Goal: Information Seeking & Learning: Compare options

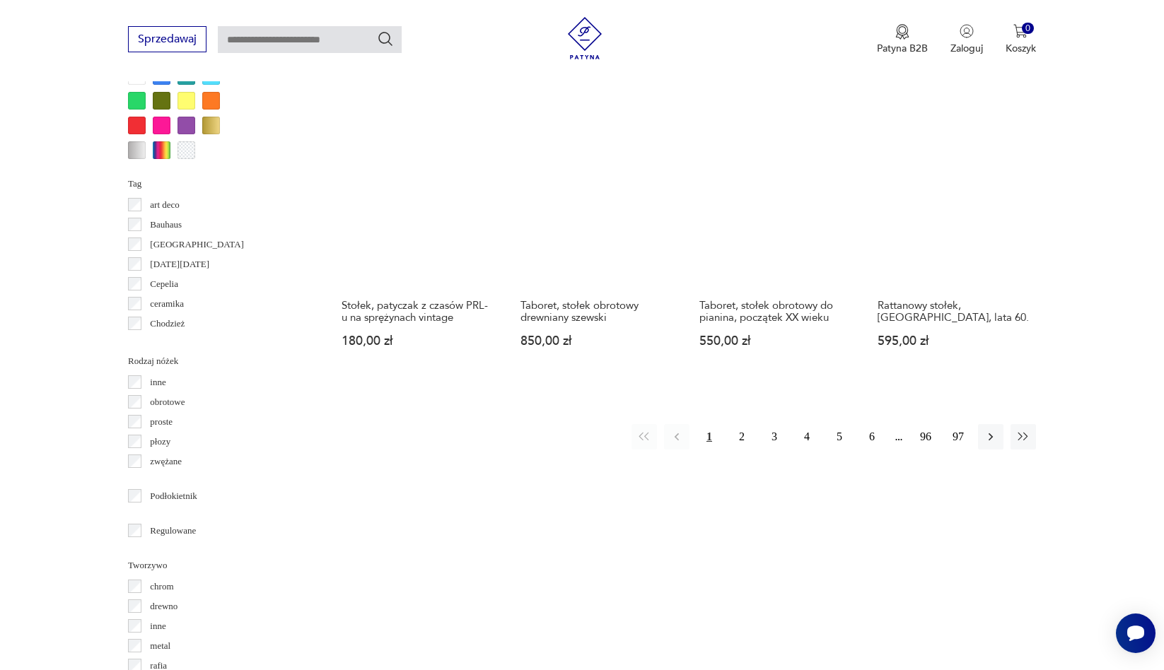
scroll to position [1431, 0]
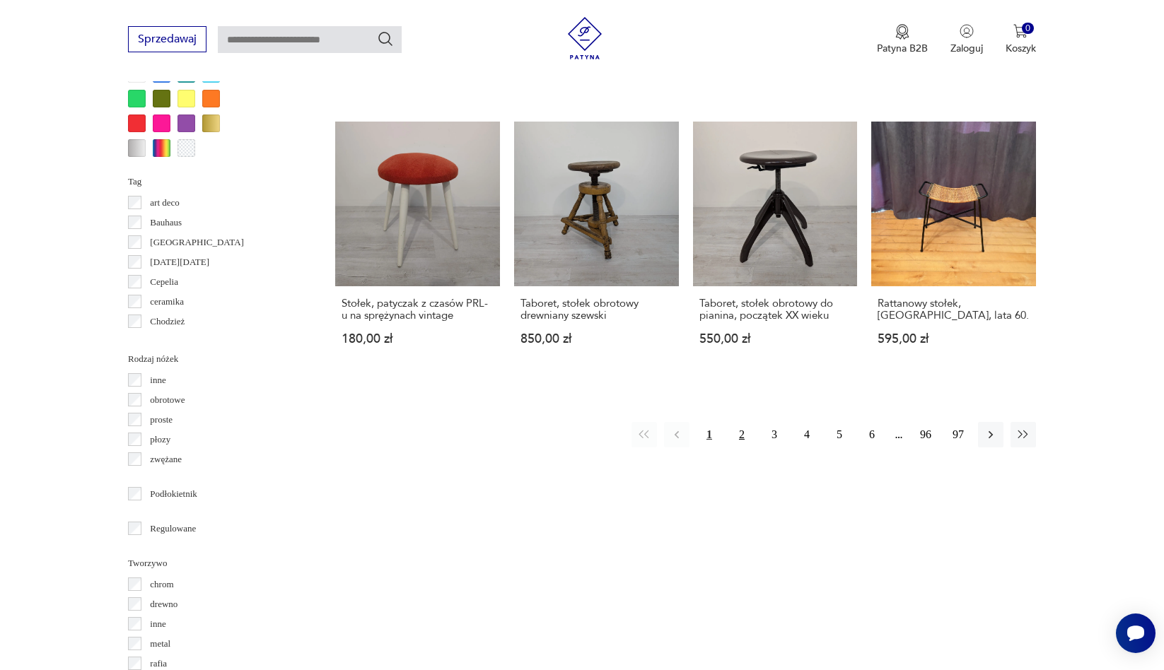
click at [742, 422] on button "2" at bounding box center [741, 434] width 25 height 25
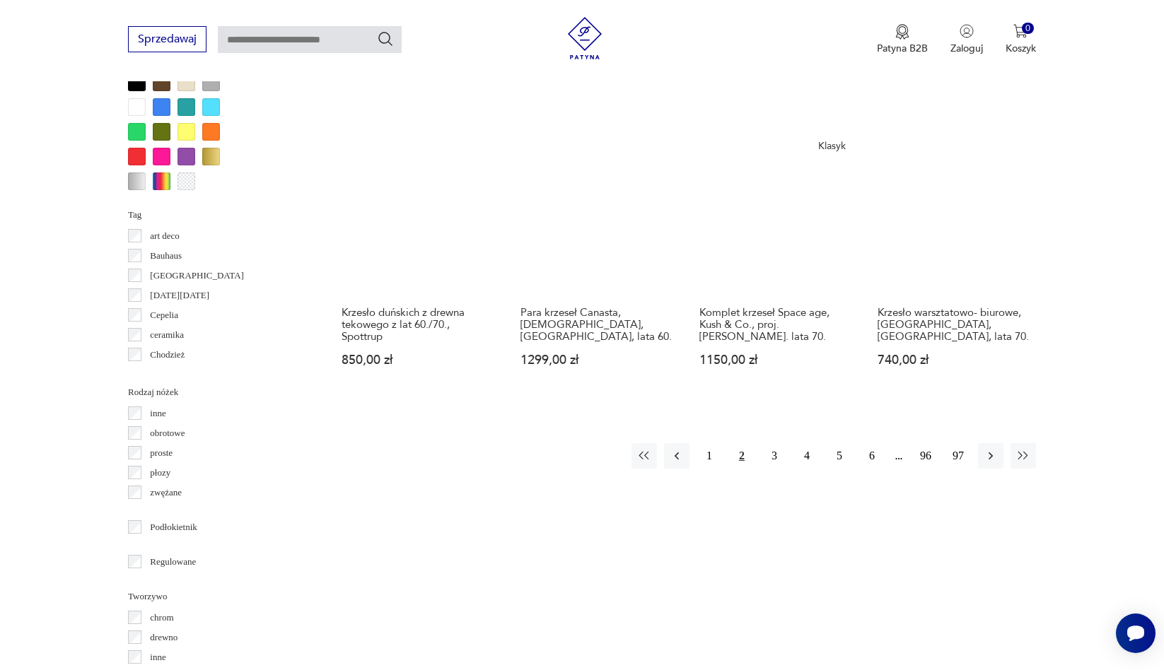
scroll to position [1402, 0]
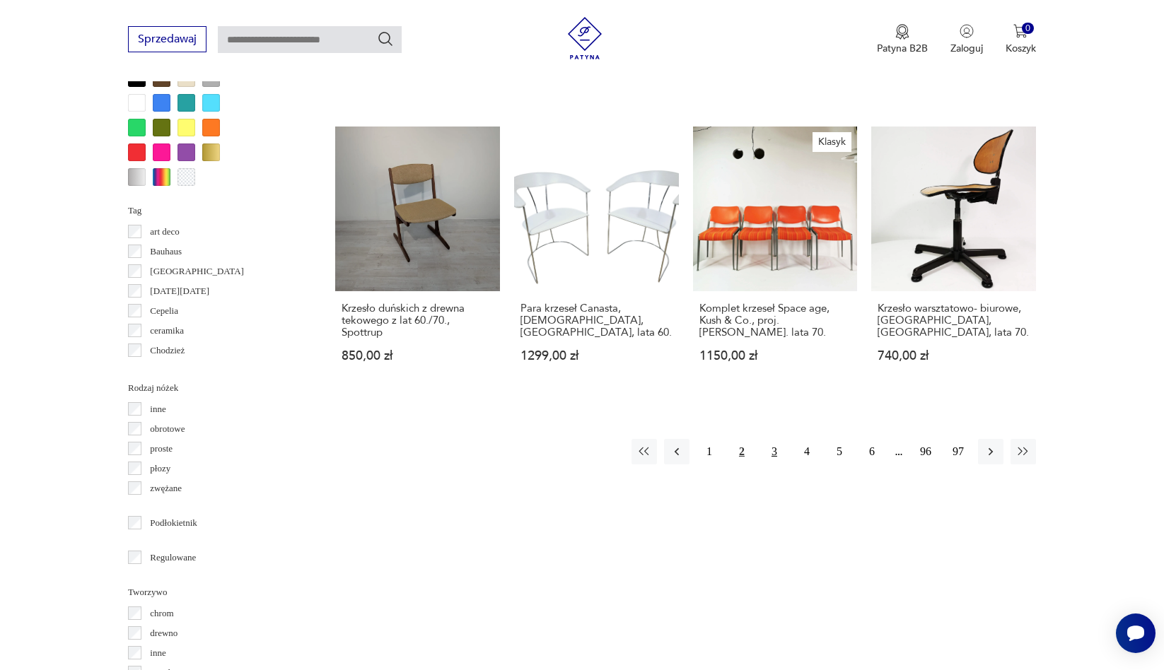
click at [769, 439] on button "3" at bounding box center [774, 451] width 25 height 25
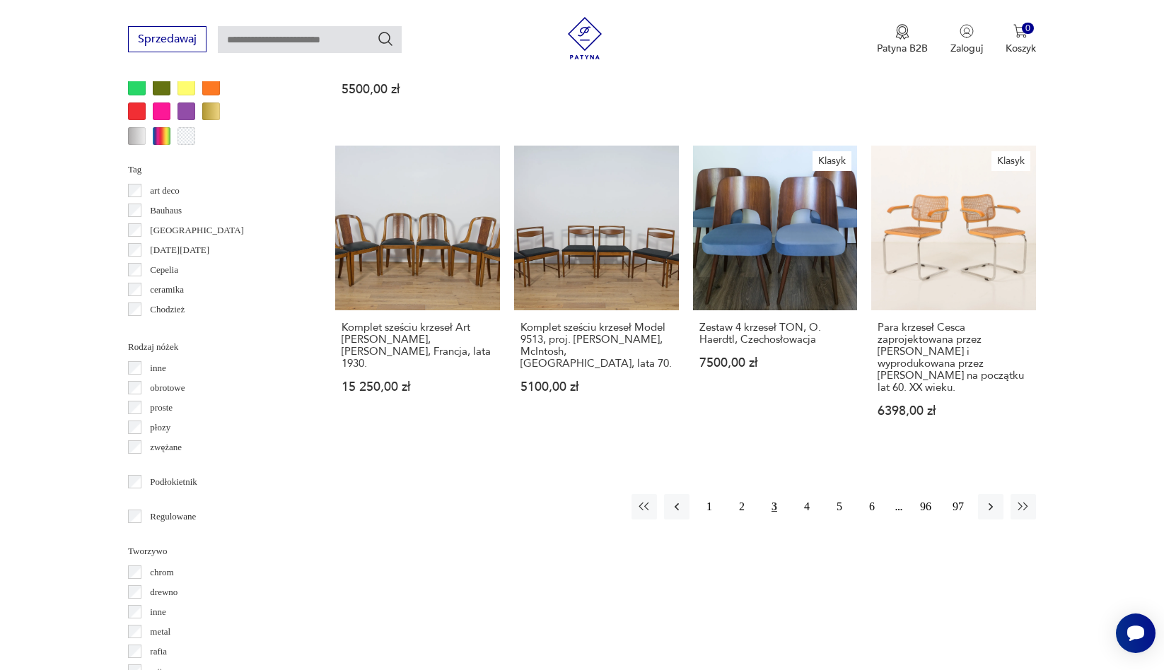
scroll to position [1449, 0]
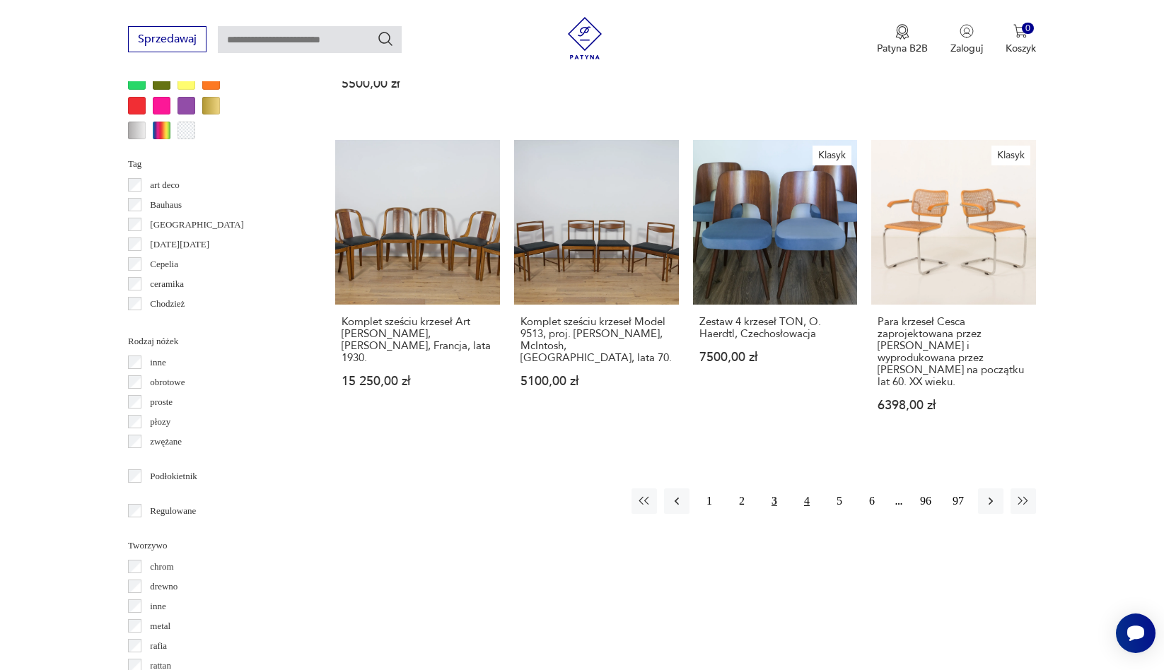
click at [809, 489] on button "4" at bounding box center [806, 501] width 25 height 25
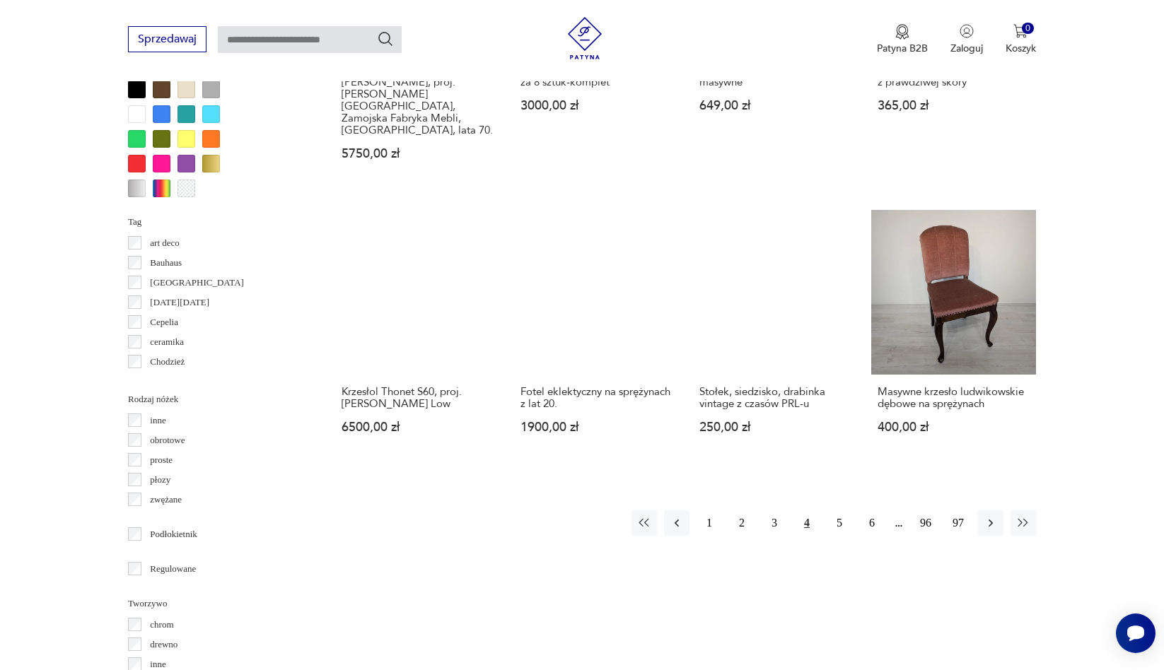
scroll to position [1396, 0]
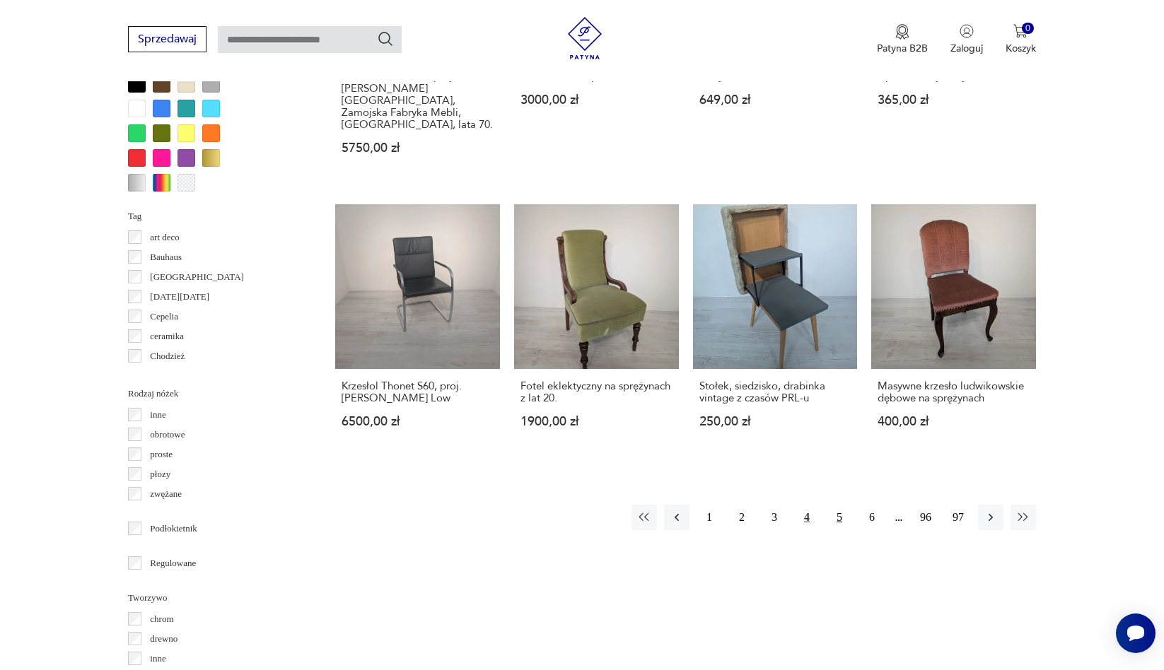
click at [834, 505] on button "5" at bounding box center [839, 517] width 25 height 25
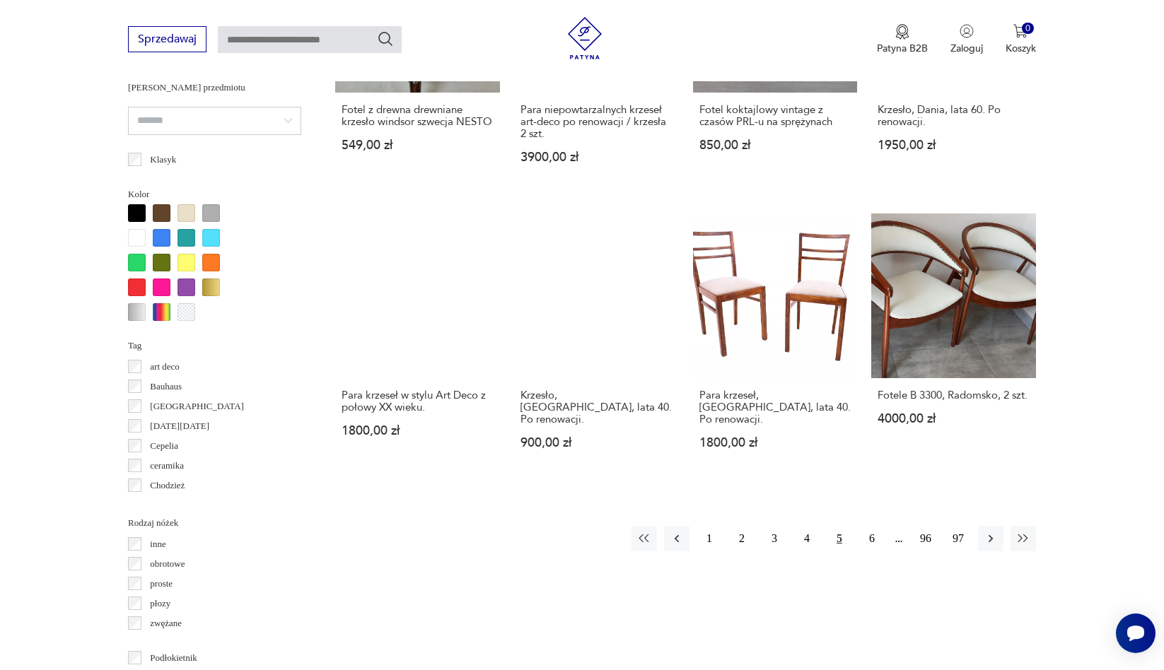
scroll to position [1273, 0]
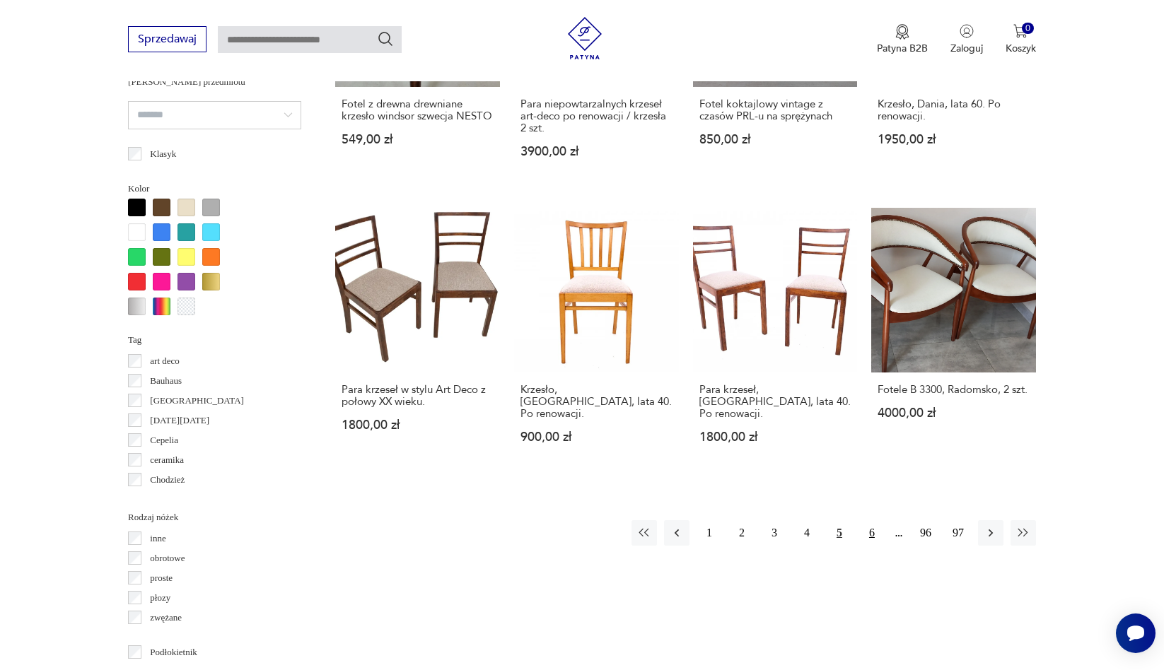
click at [868, 527] on button "6" at bounding box center [871, 532] width 25 height 25
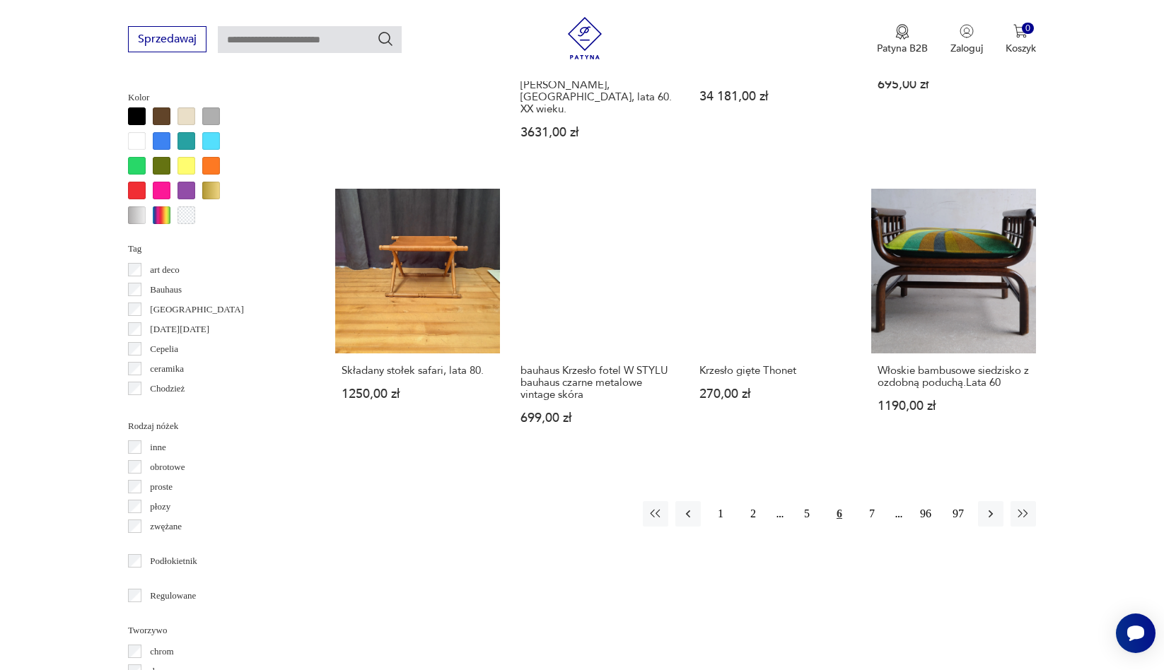
scroll to position [1367, 0]
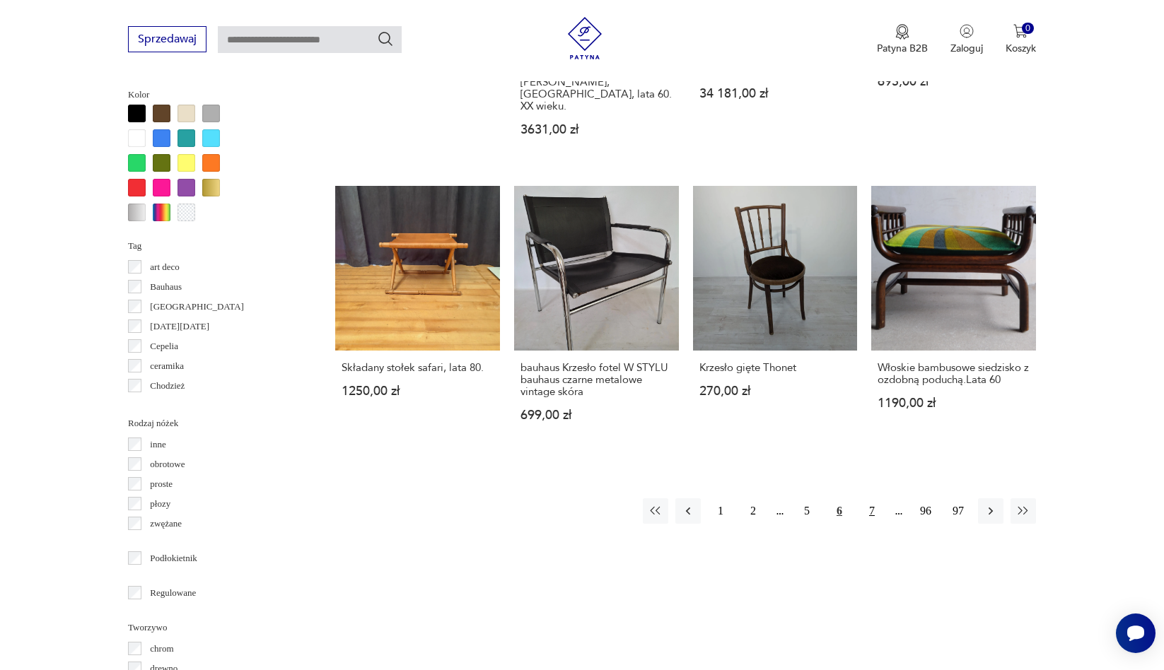
click at [873, 498] on button "7" at bounding box center [871, 510] width 25 height 25
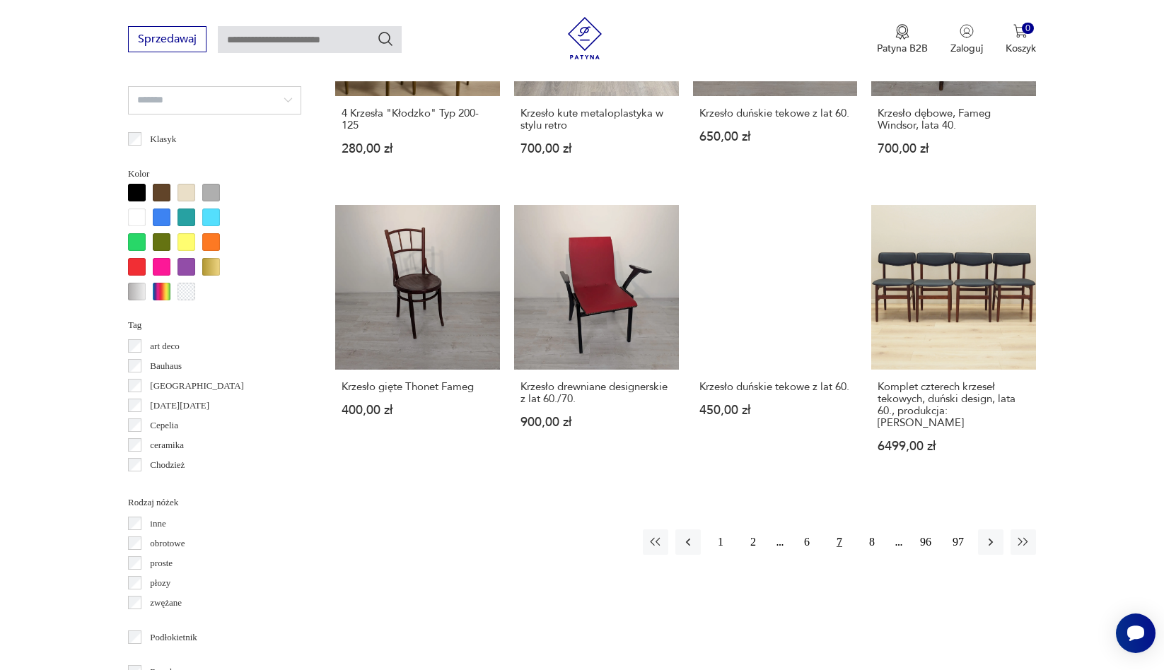
scroll to position [1291, 0]
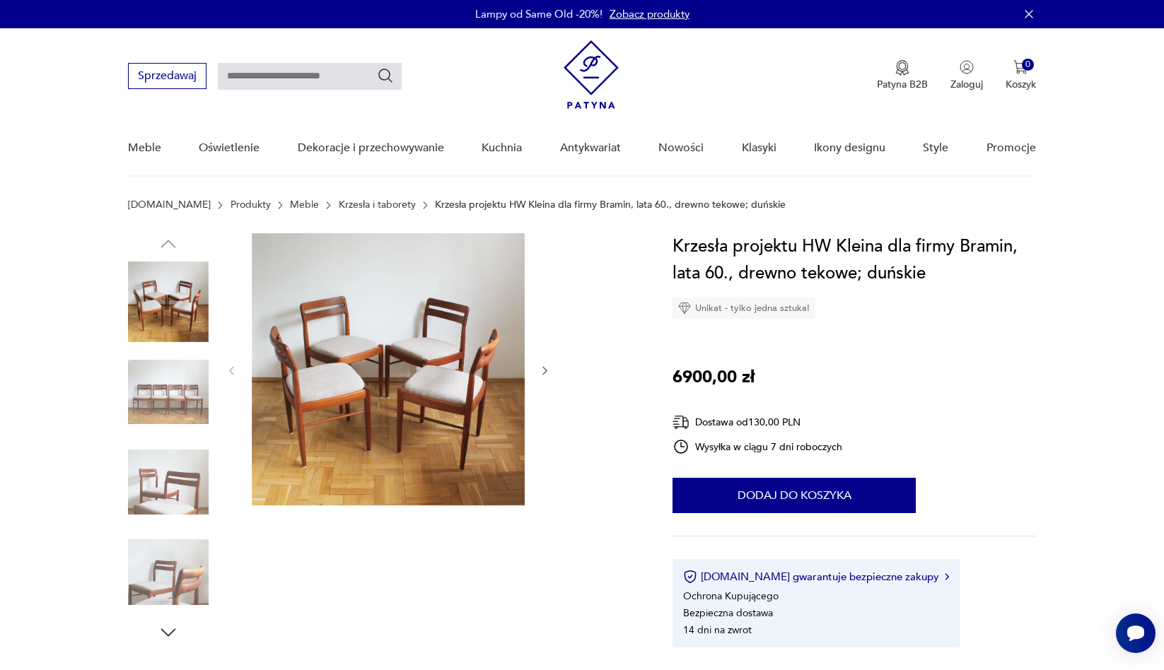
click at [187, 312] on img at bounding box center [168, 302] width 81 height 81
click at [548, 372] on icon "button" at bounding box center [545, 371] width 12 height 12
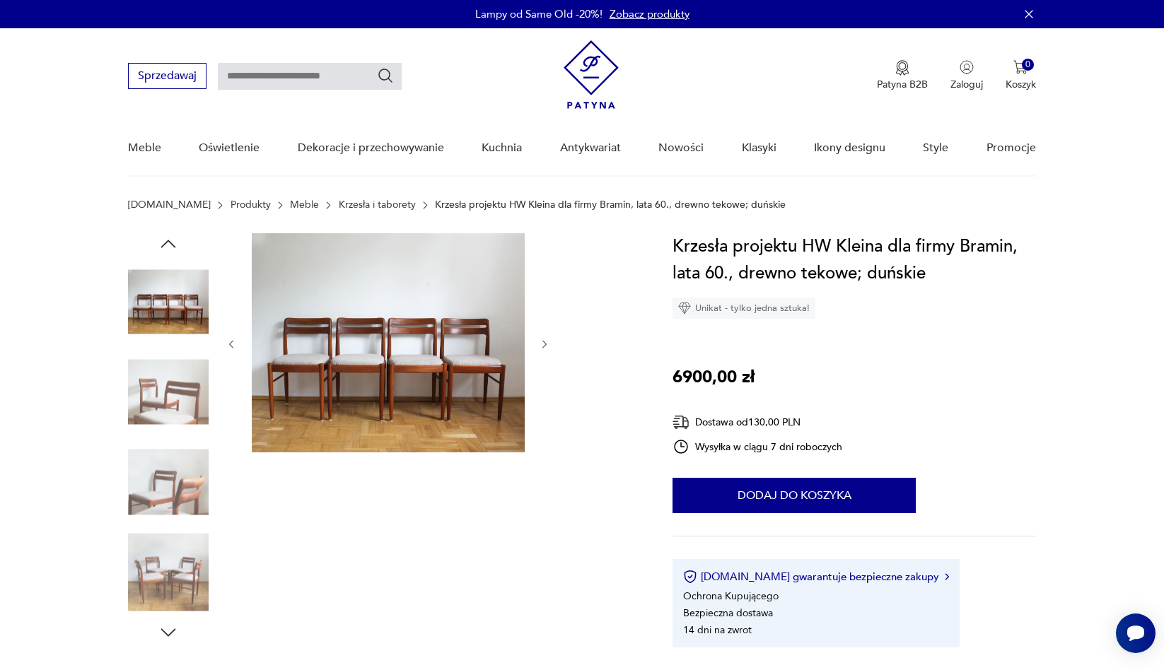
click at [549, 349] on icon "button" at bounding box center [545, 345] width 12 height 12
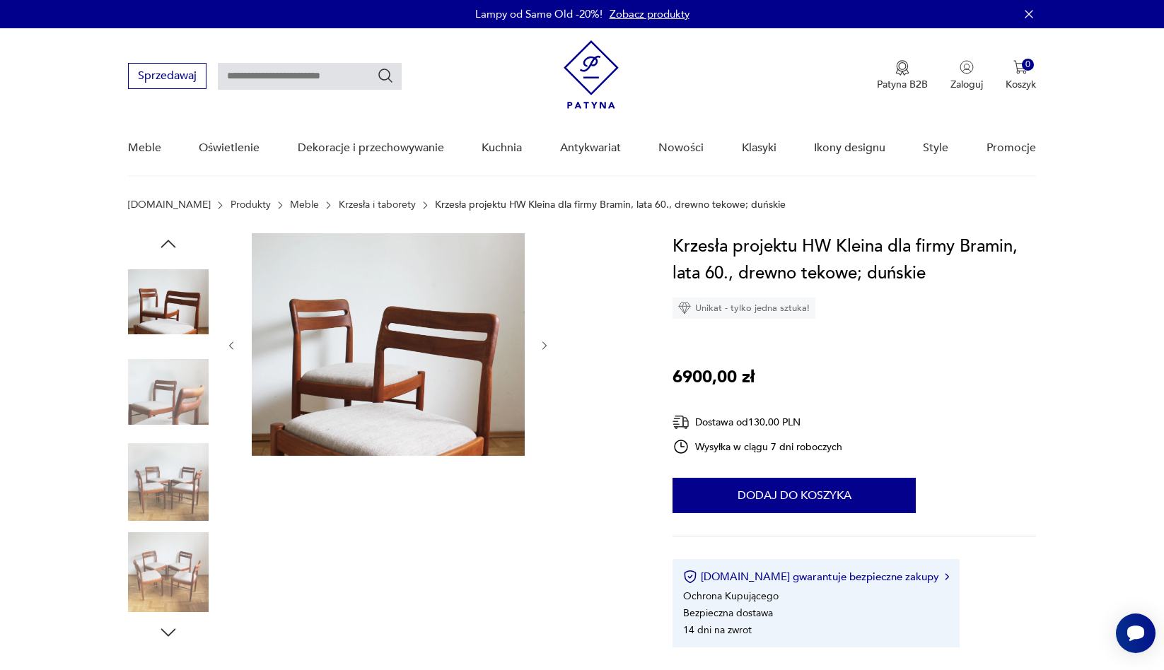
click at [548, 342] on icon "button" at bounding box center [545, 346] width 12 height 12
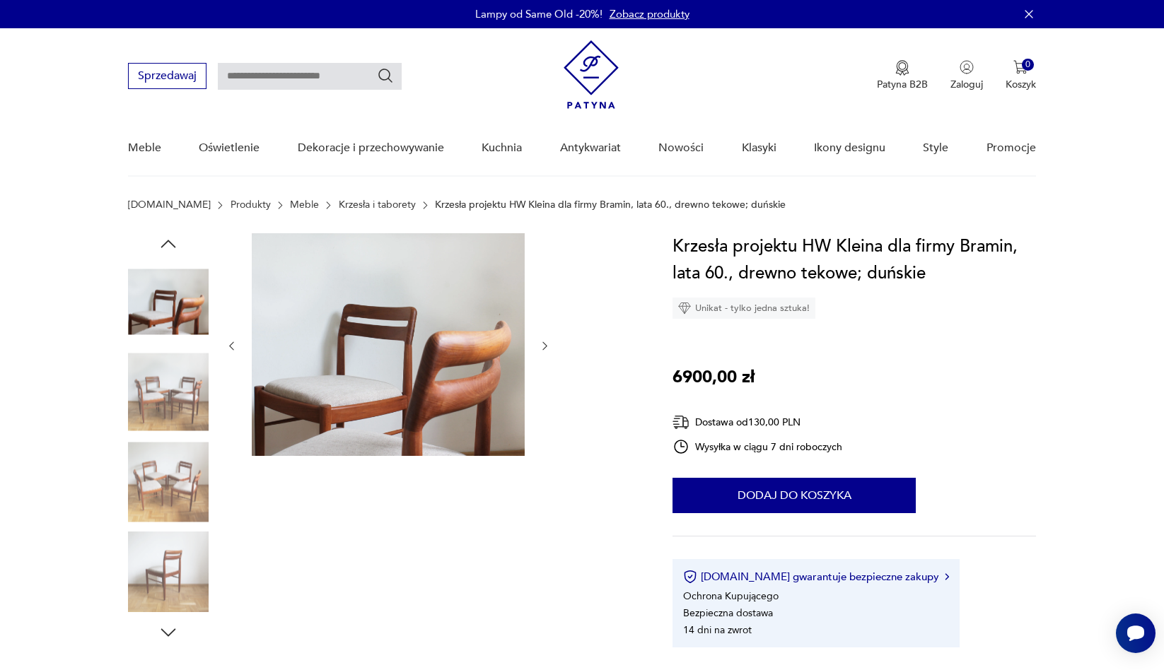
click at [445, 351] on img at bounding box center [388, 344] width 273 height 223
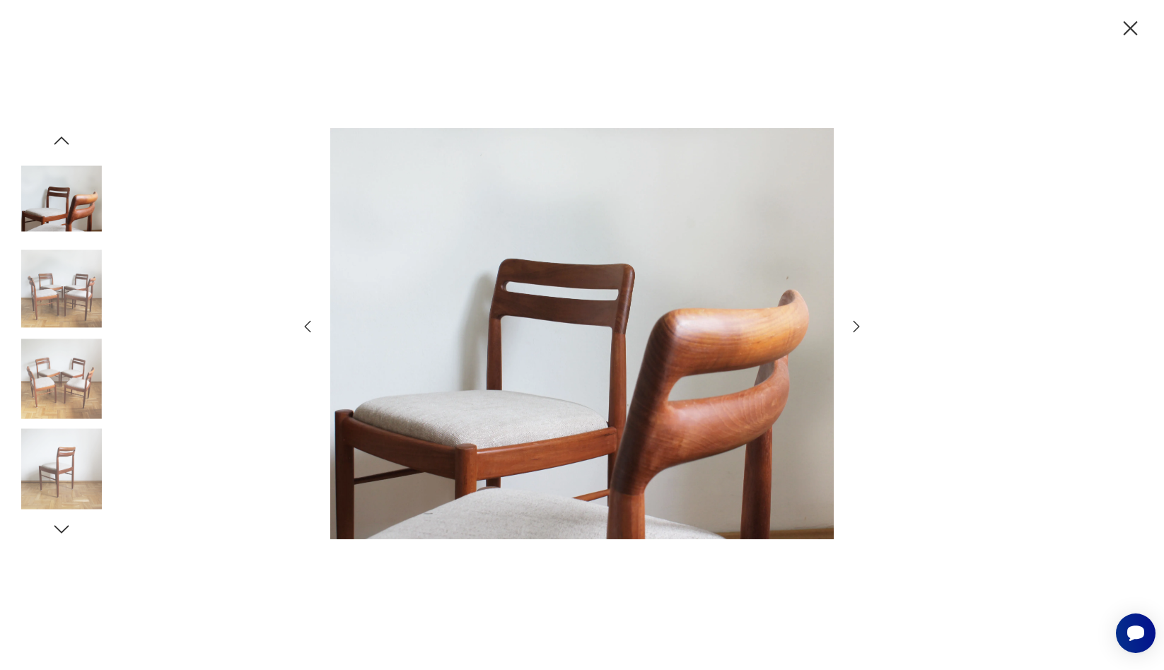
click at [856, 326] on icon "button" at bounding box center [856, 326] width 17 height 17
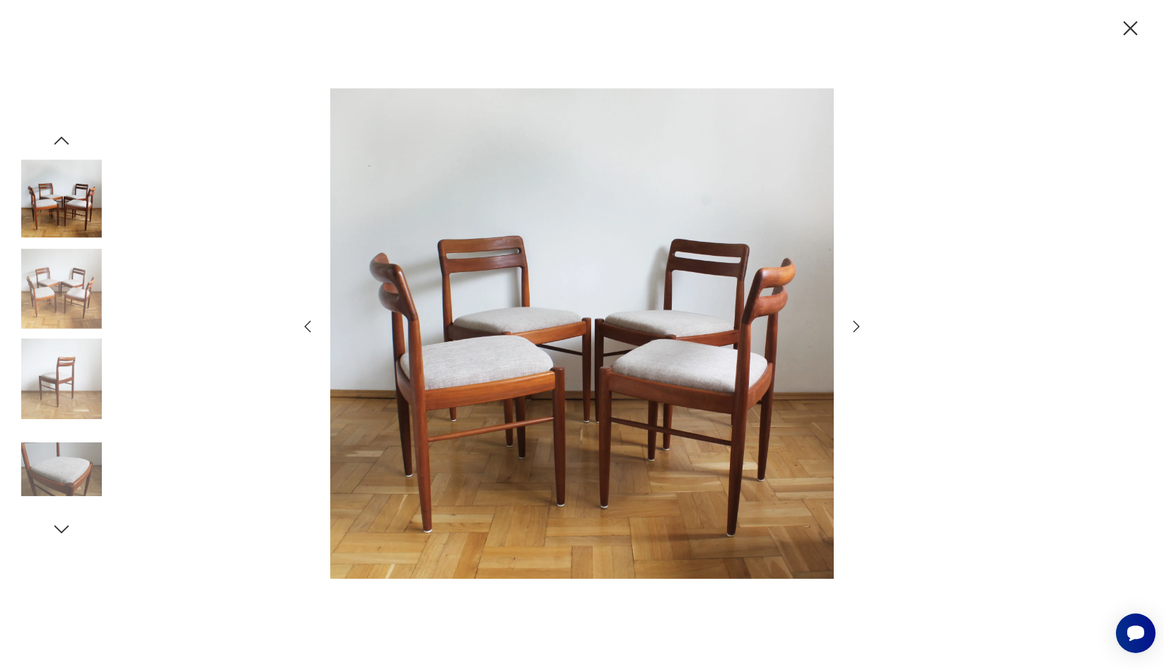
click at [856, 326] on icon "button" at bounding box center [856, 326] width 17 height 17
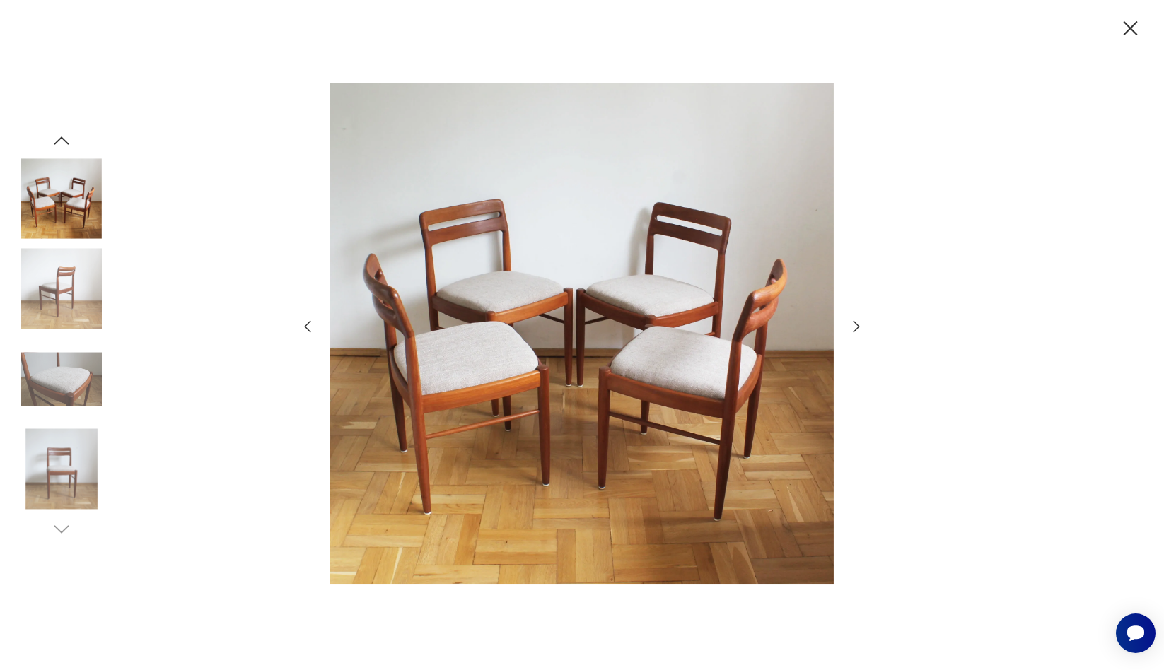
click at [856, 326] on icon "button" at bounding box center [856, 326] width 17 height 17
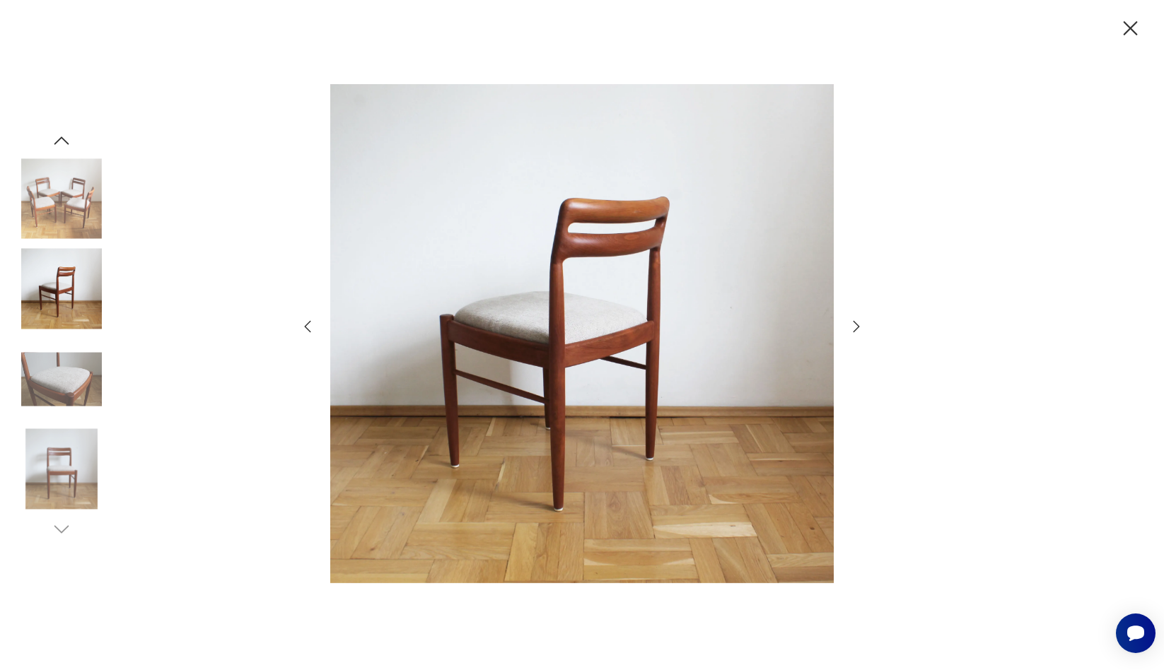
click at [856, 326] on icon "button" at bounding box center [856, 326] width 17 height 17
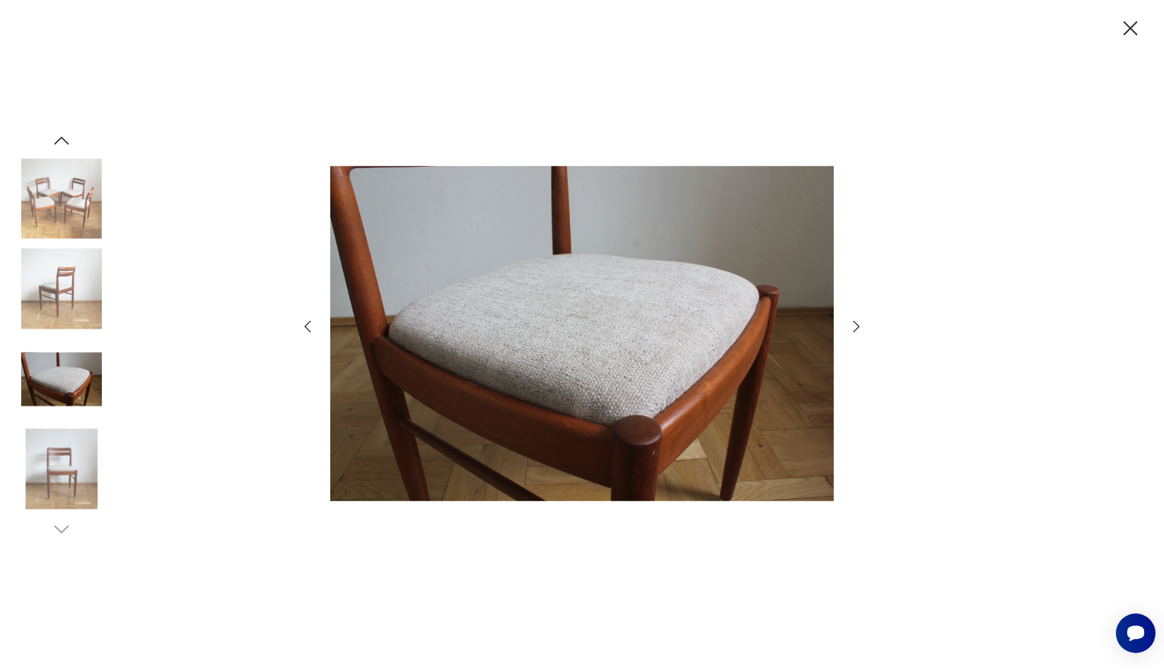
click at [856, 326] on icon "button" at bounding box center [856, 326] width 17 height 17
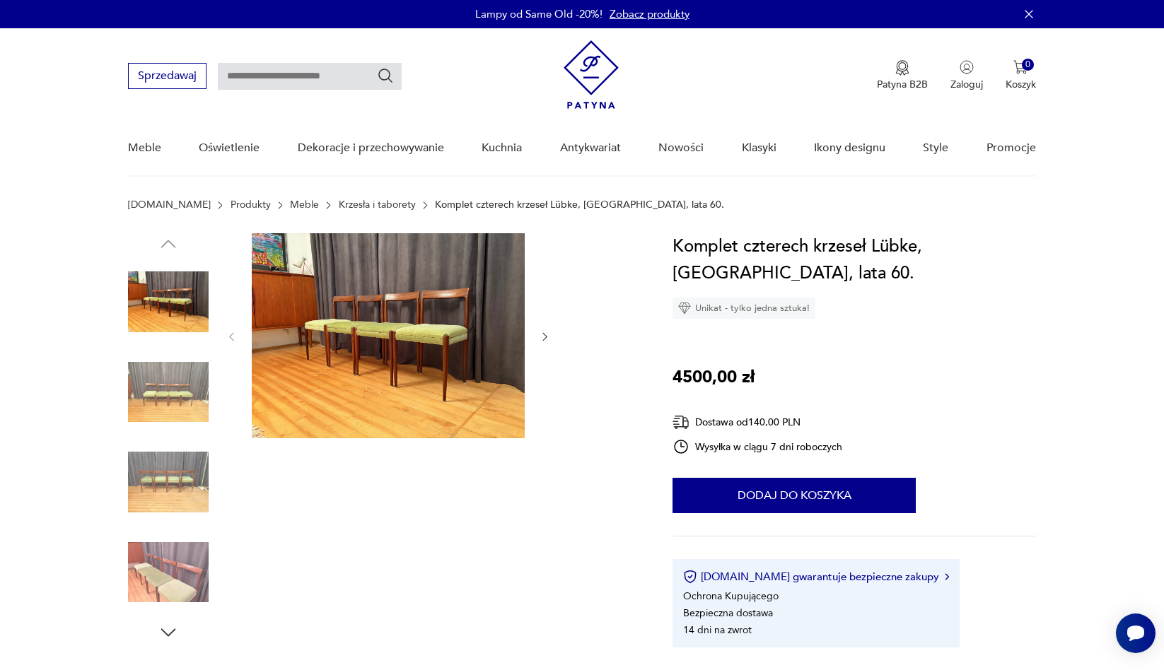
click at [549, 337] on icon "button" at bounding box center [545, 337] width 12 height 12
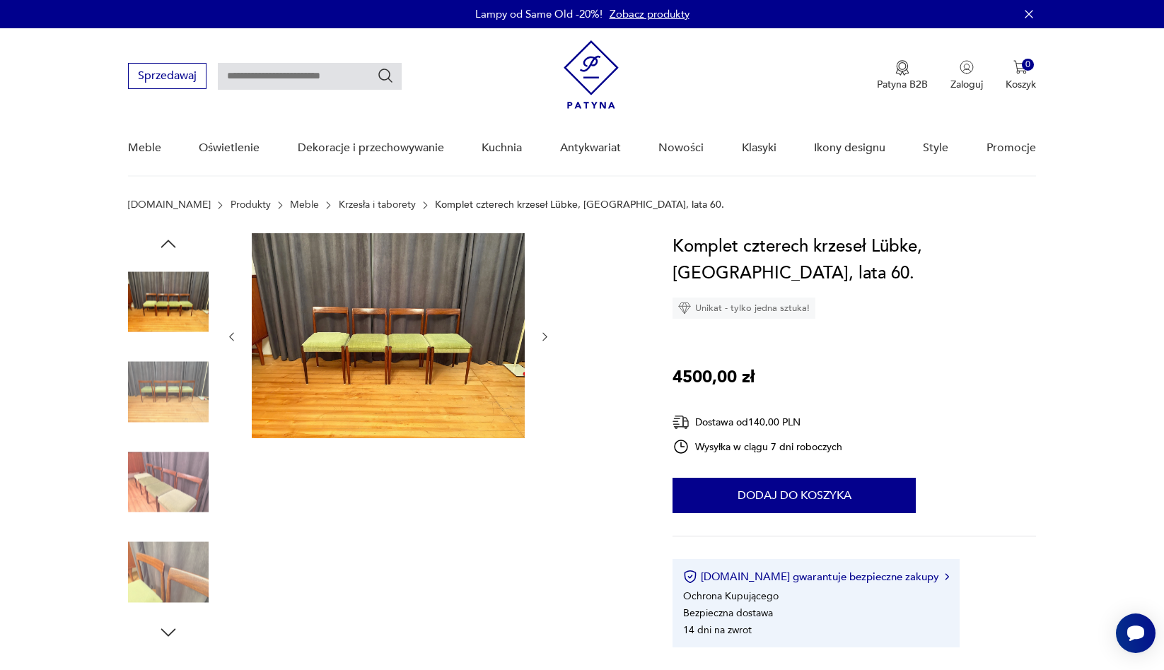
click at [549, 337] on icon "button" at bounding box center [545, 337] width 12 height 12
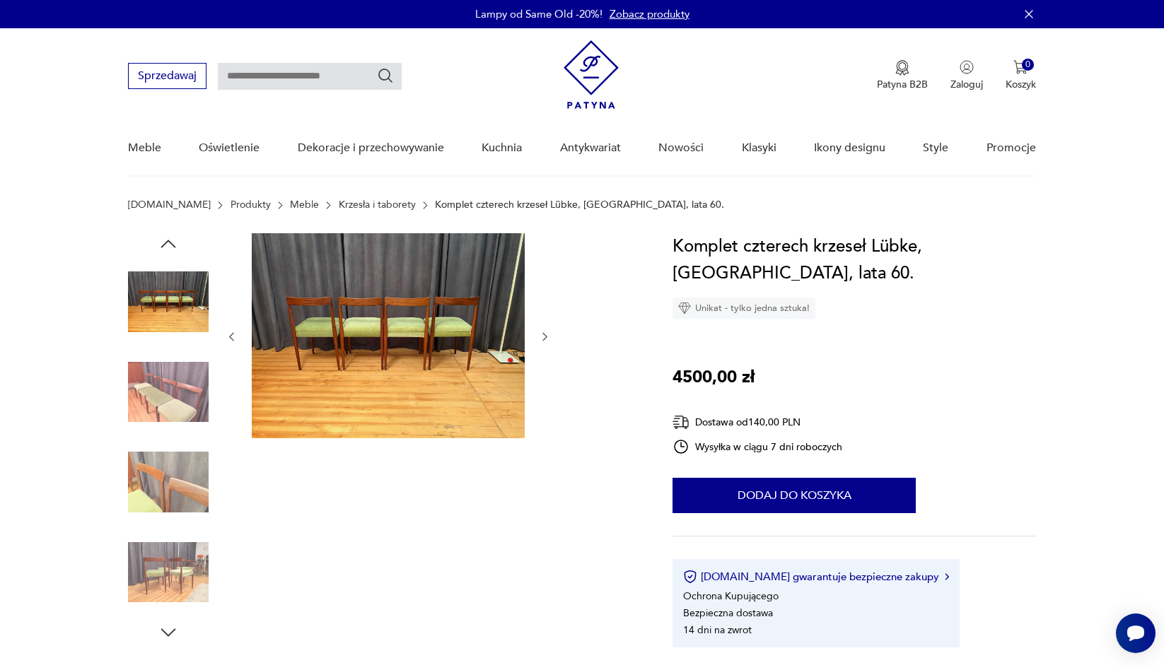
click at [545, 337] on icon "button" at bounding box center [545, 337] width 12 height 12
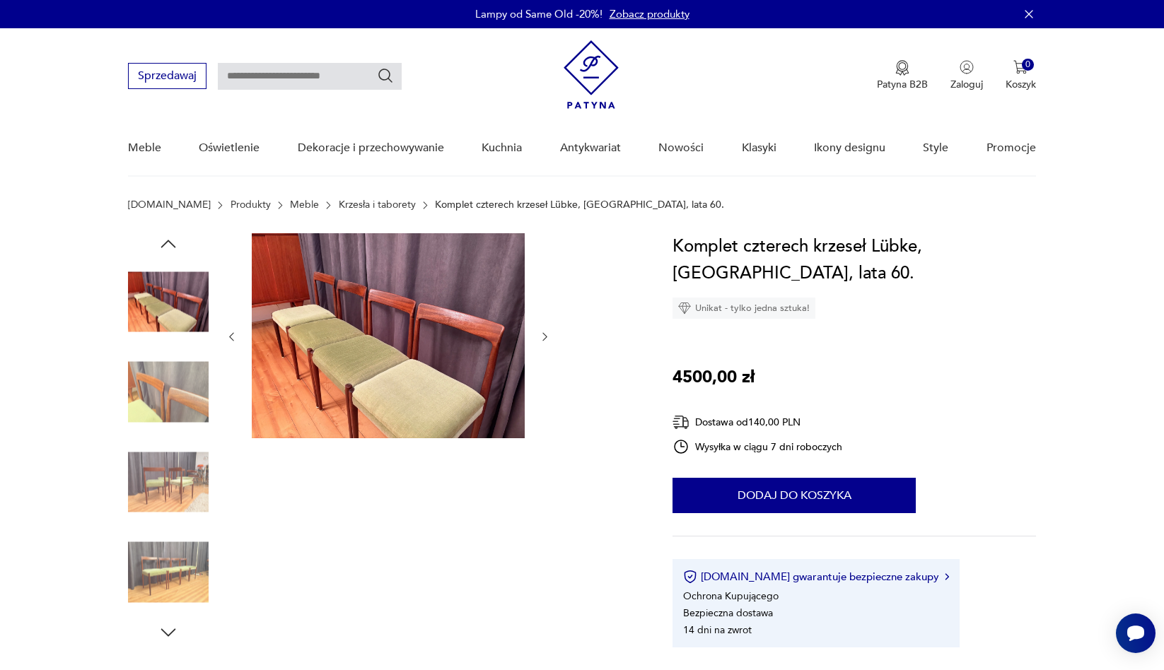
click at [545, 337] on icon "button" at bounding box center [545, 337] width 12 height 12
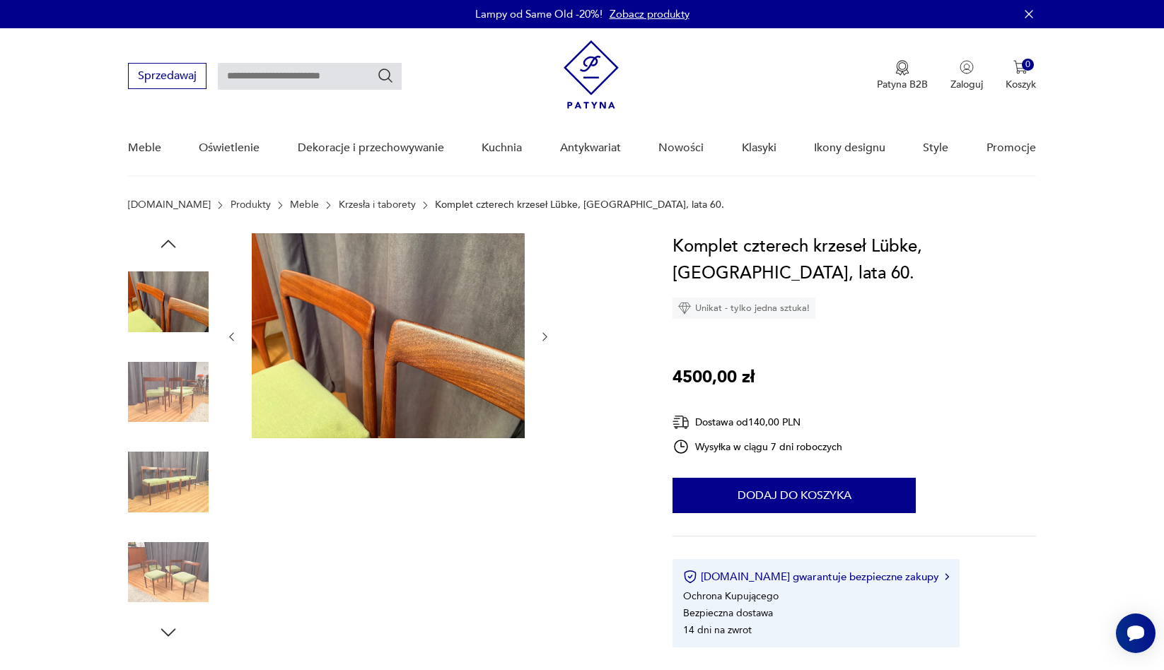
click at [545, 337] on icon "button" at bounding box center [545, 337] width 12 height 12
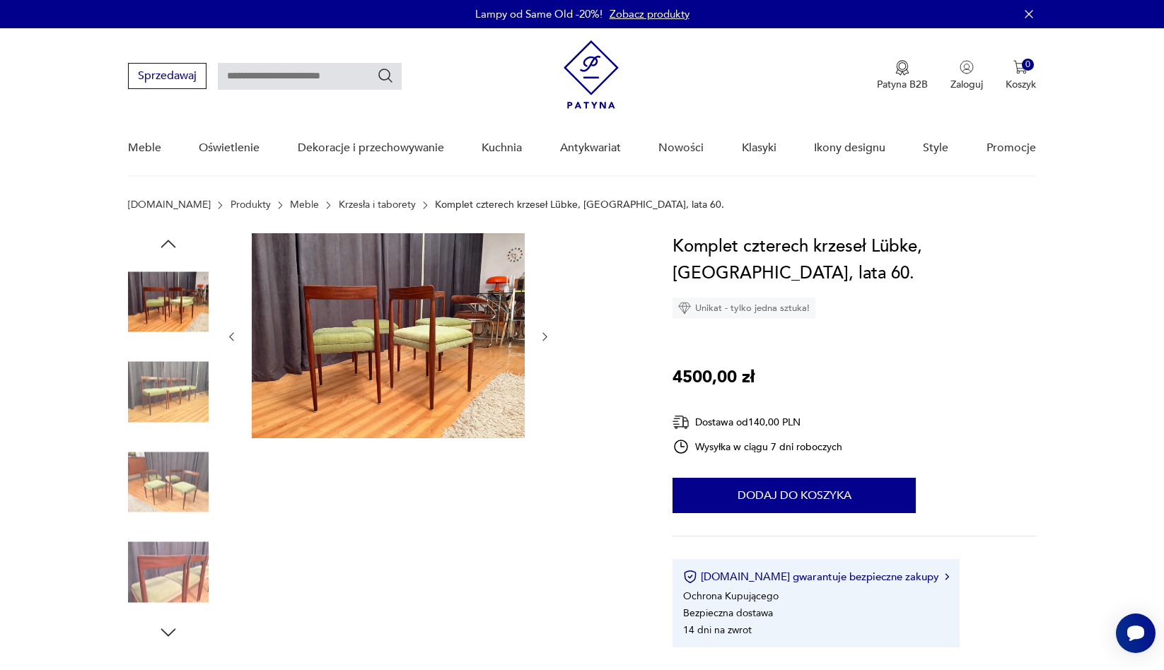
click at [545, 337] on icon "button" at bounding box center [545, 337] width 12 height 12
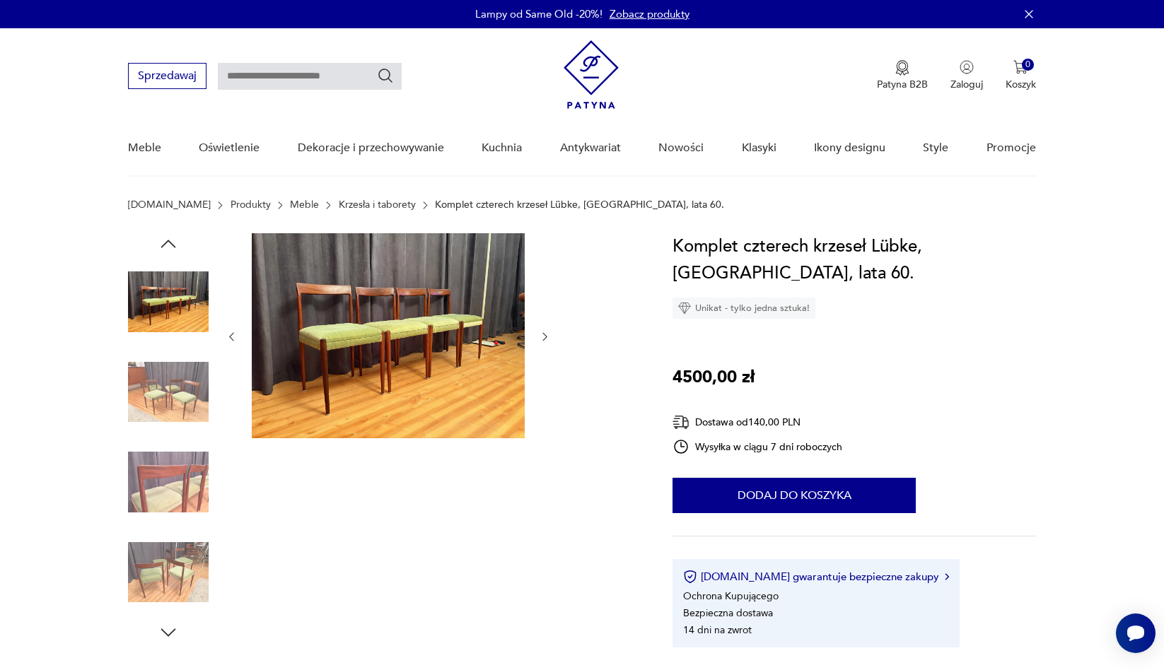
click at [545, 337] on icon "button" at bounding box center [545, 337] width 12 height 12
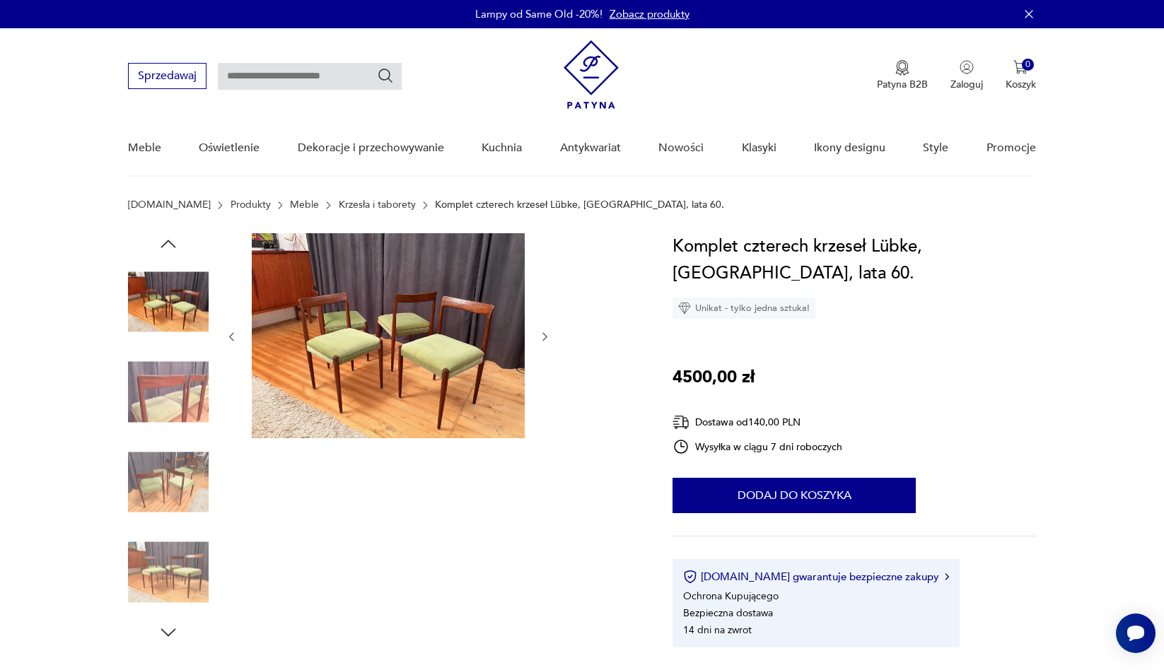
click at [545, 337] on icon "button" at bounding box center [545, 337] width 12 height 12
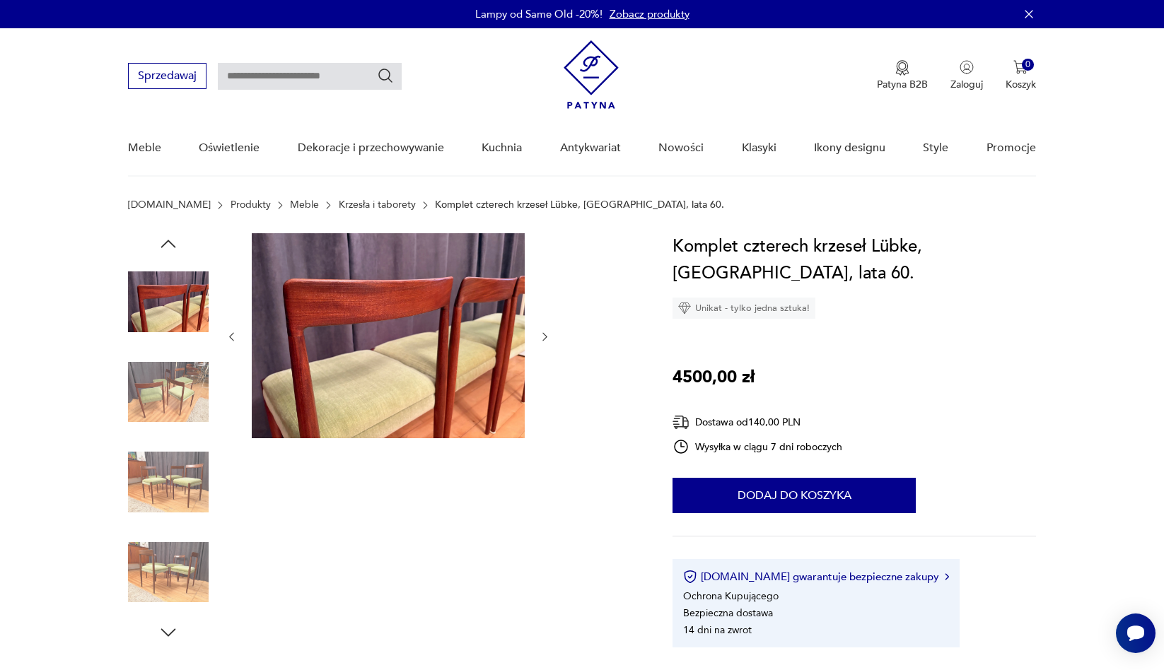
click at [545, 337] on icon "button" at bounding box center [545, 337] width 12 height 12
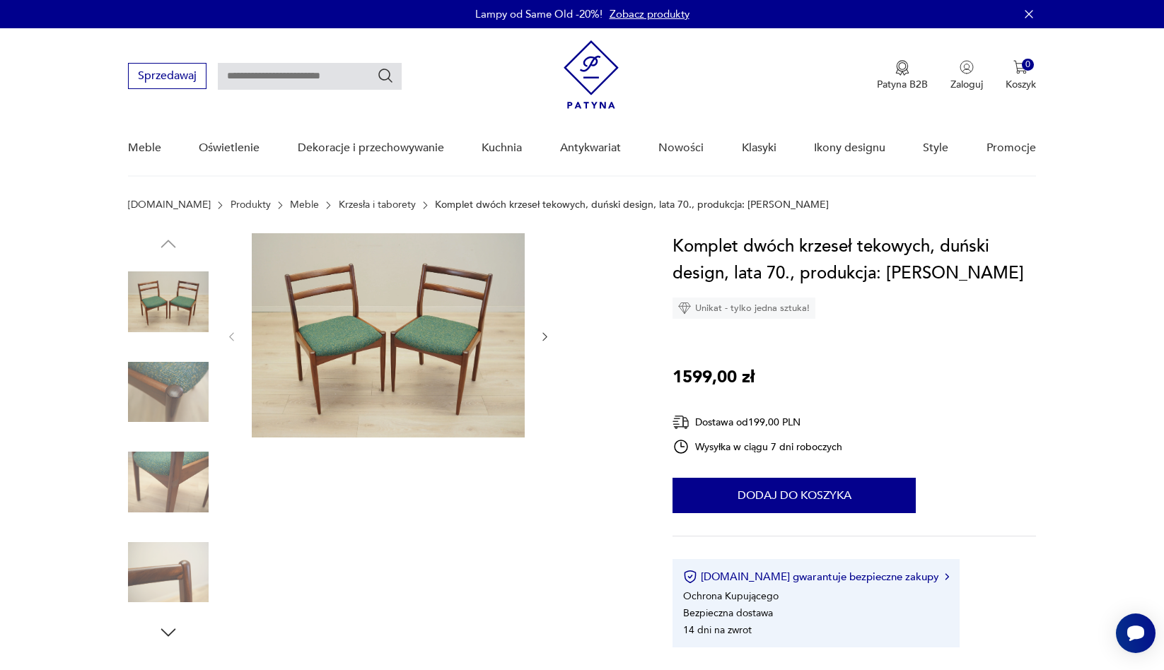
click at [542, 334] on icon "button" at bounding box center [545, 337] width 12 height 12
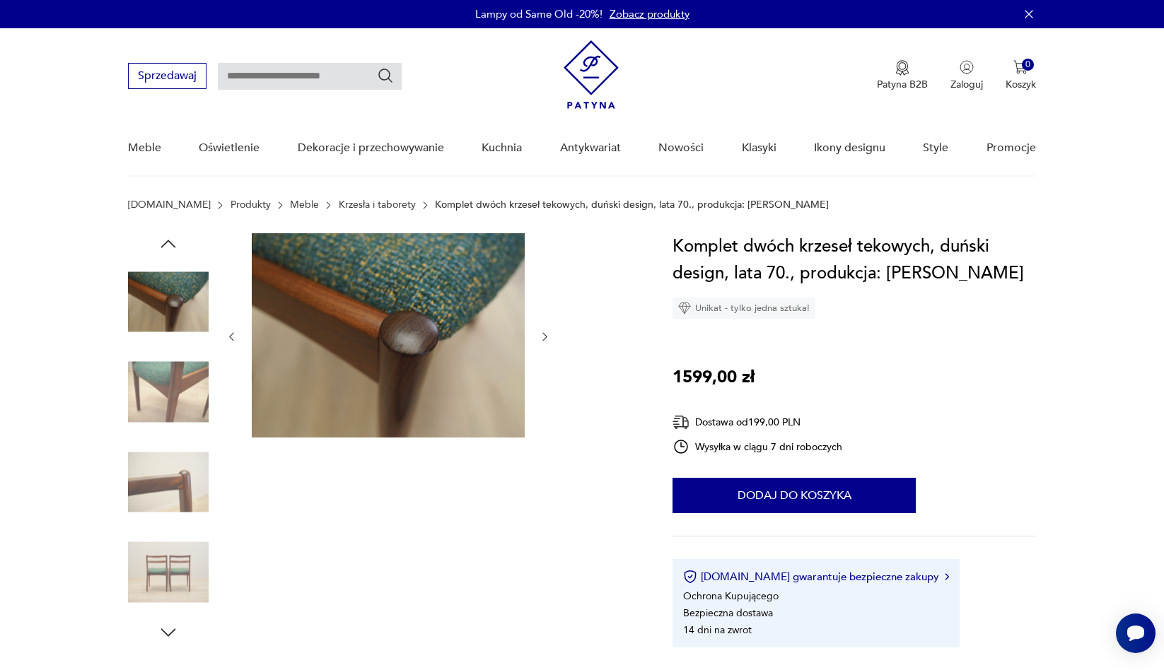
click at [542, 334] on icon "button" at bounding box center [545, 337] width 12 height 12
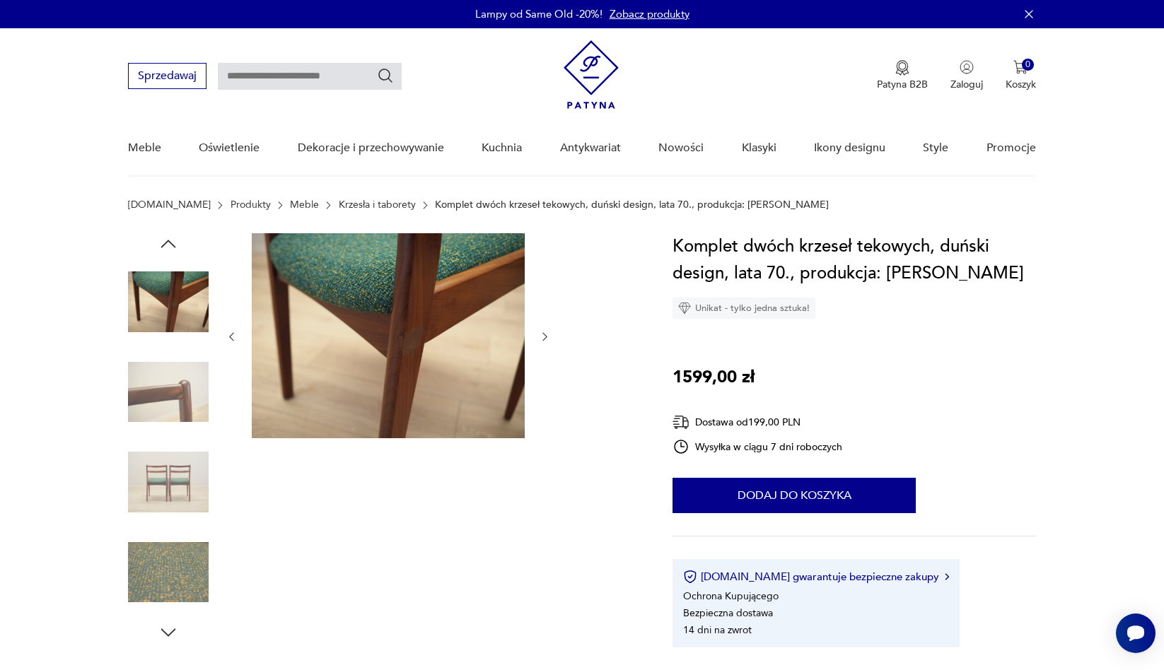
click at [542, 334] on icon "button" at bounding box center [545, 337] width 12 height 12
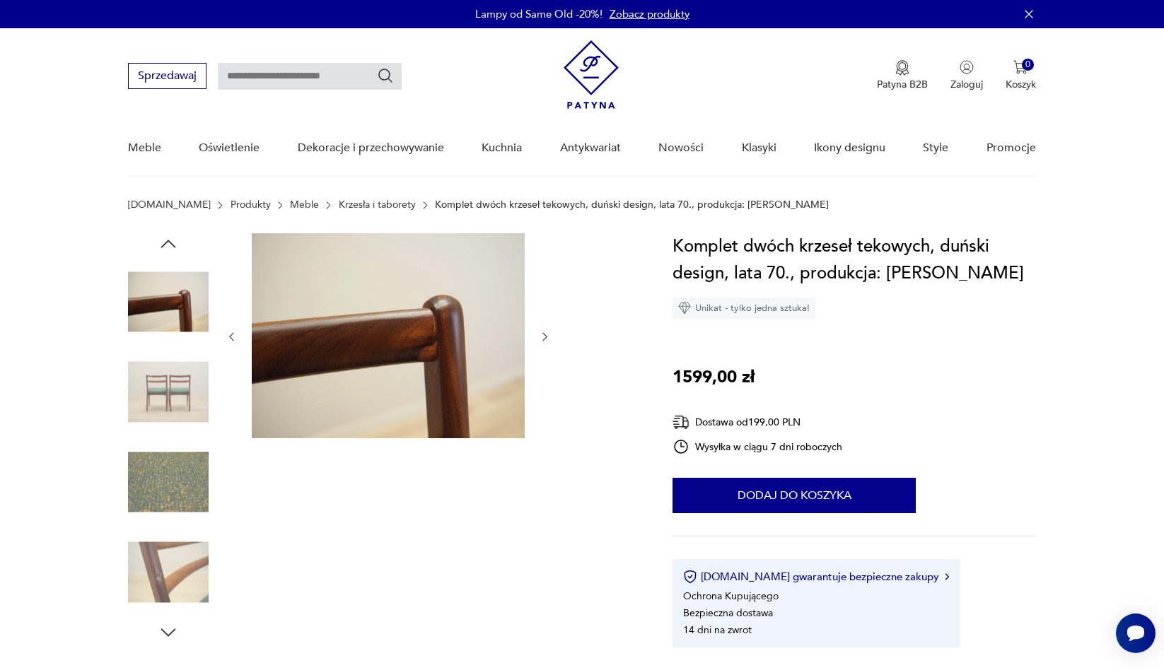
click at [542, 334] on icon "button" at bounding box center [545, 337] width 12 height 12
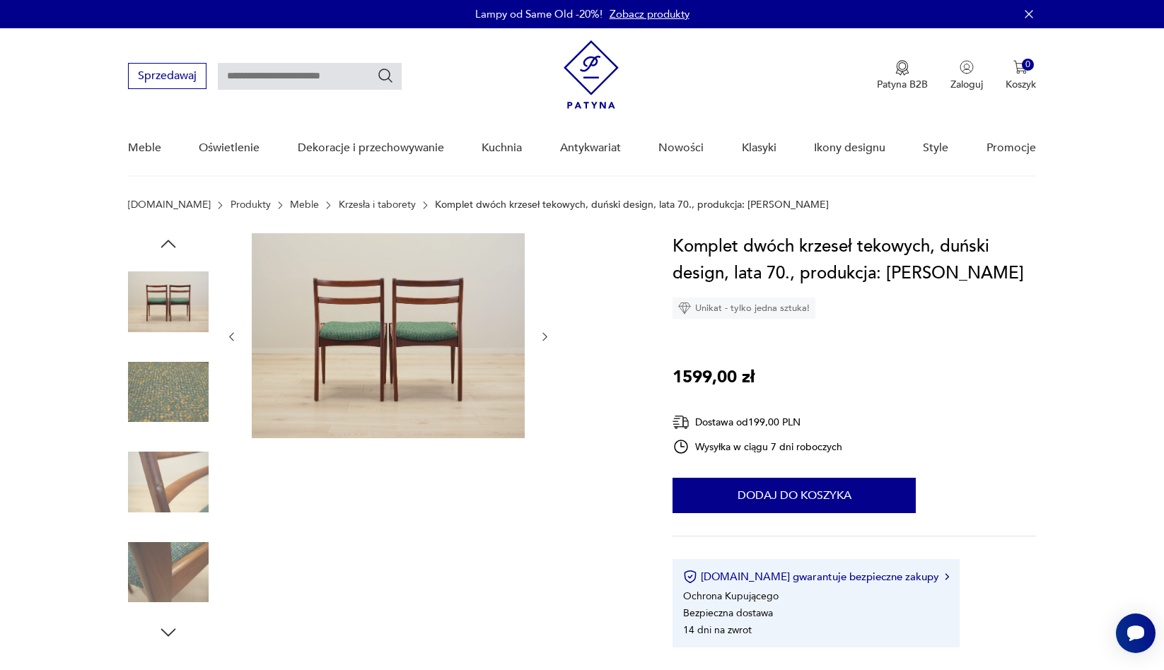
click at [542, 334] on icon "button" at bounding box center [545, 337] width 12 height 12
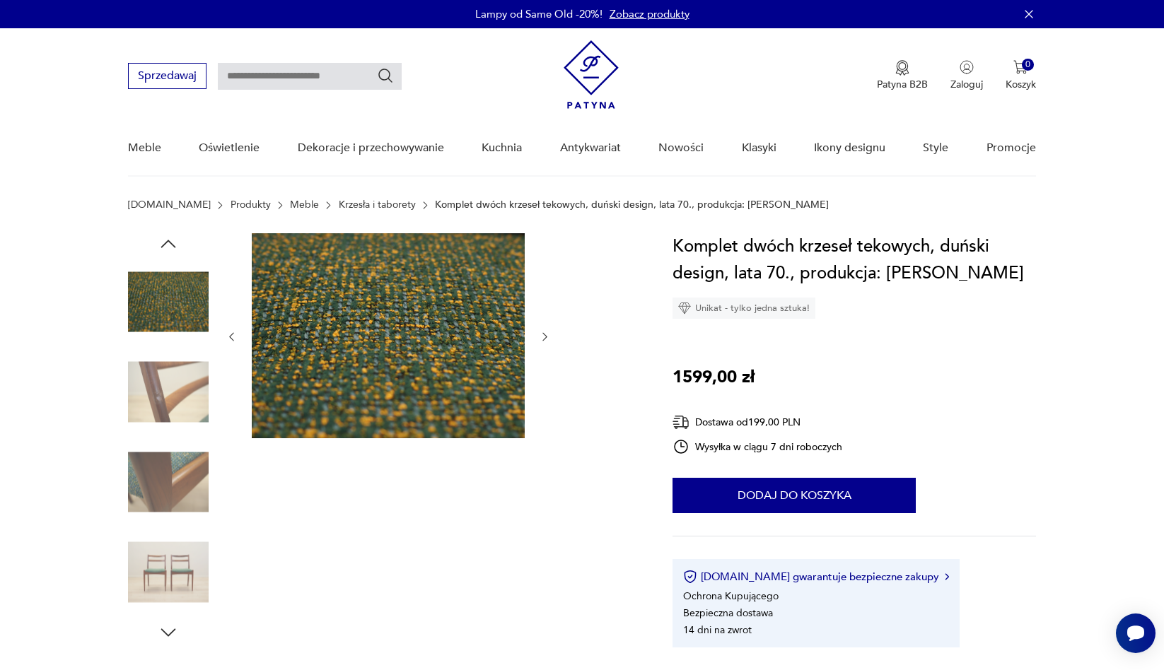
click at [542, 334] on icon "button" at bounding box center [545, 337] width 12 height 12
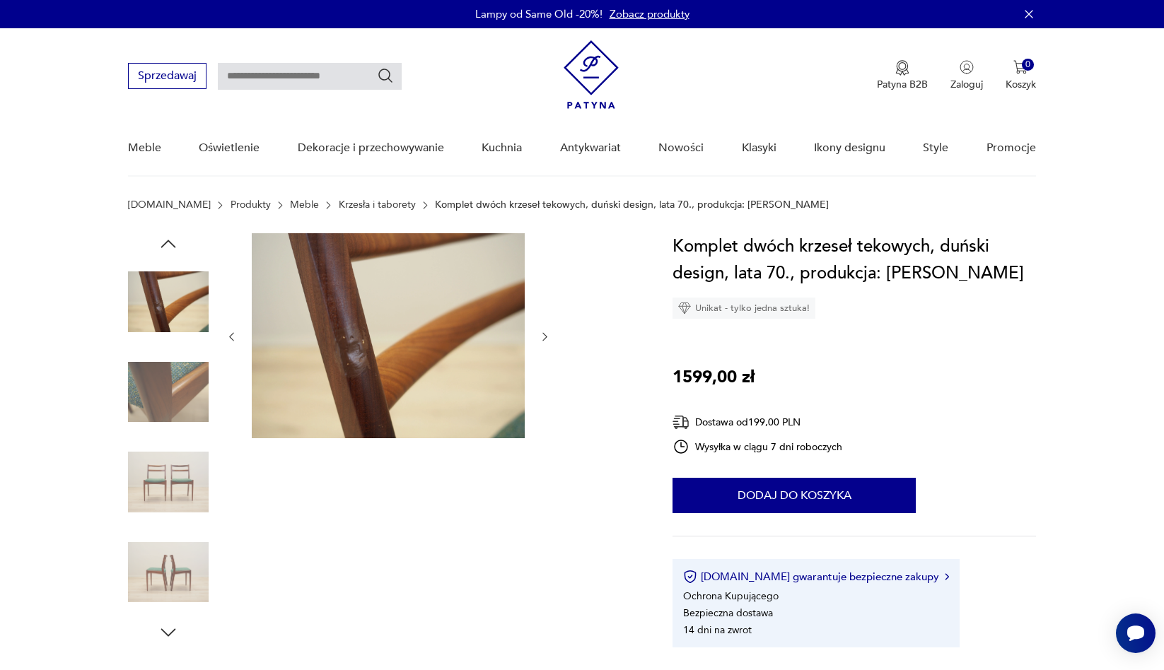
click at [542, 334] on icon "button" at bounding box center [545, 337] width 12 height 12
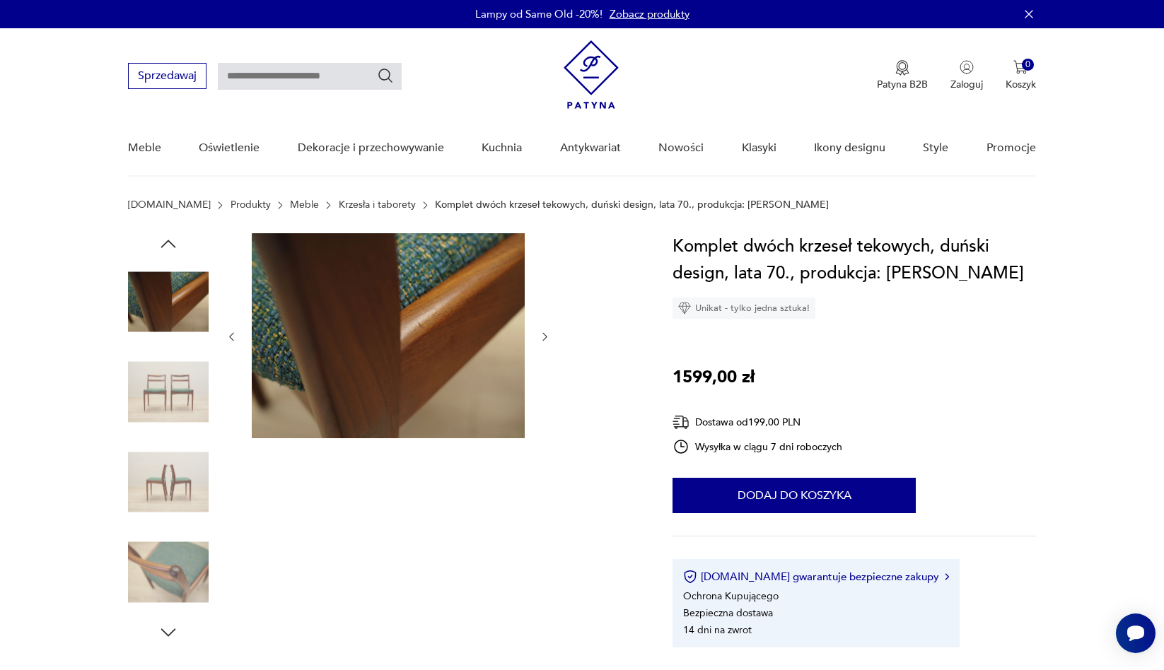
click at [542, 334] on icon "button" at bounding box center [545, 337] width 12 height 12
